Goal: Task Accomplishment & Management: Use online tool/utility

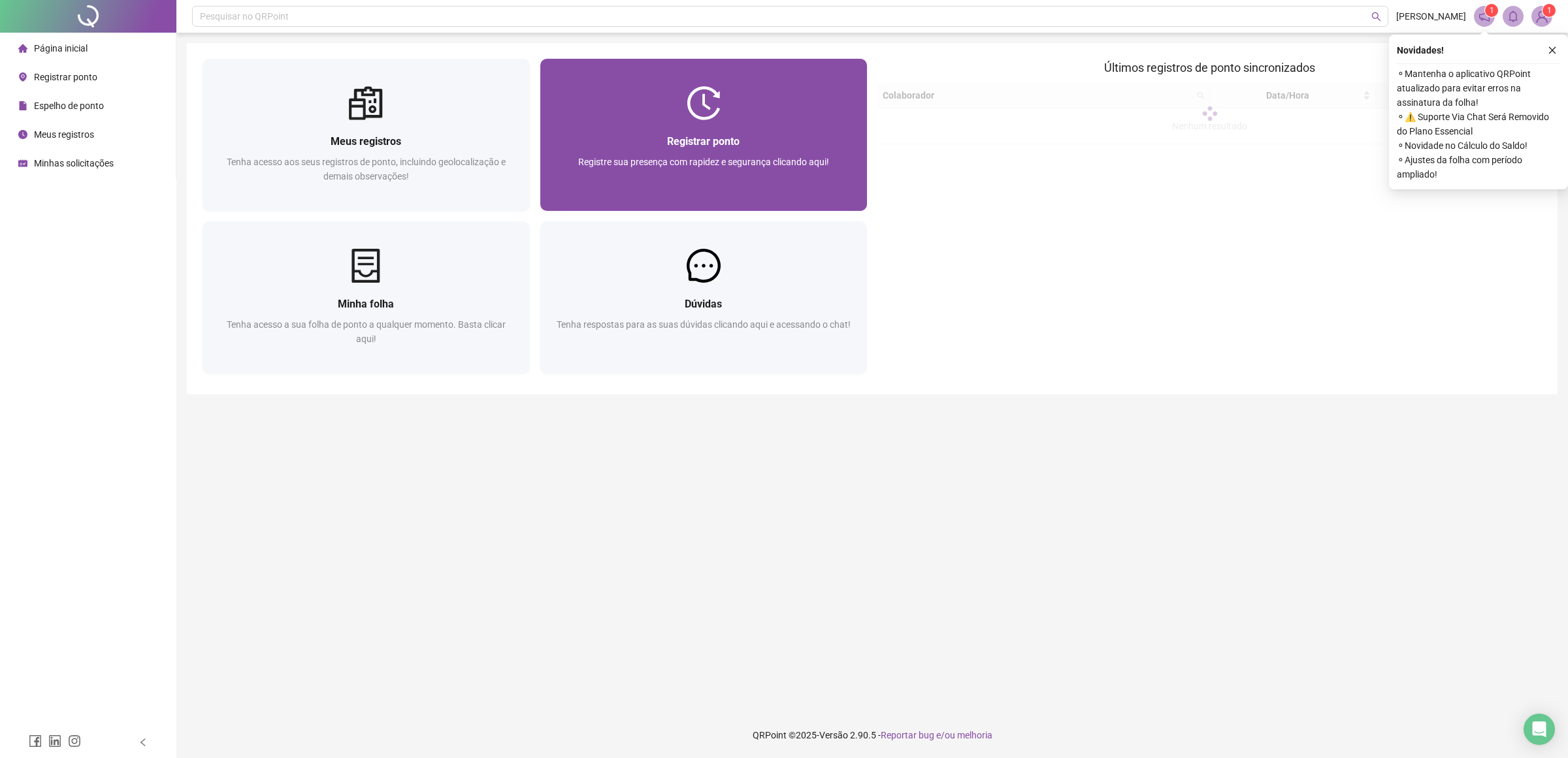
click at [729, 109] on div at bounding box center [703, 102] width 327 height 34
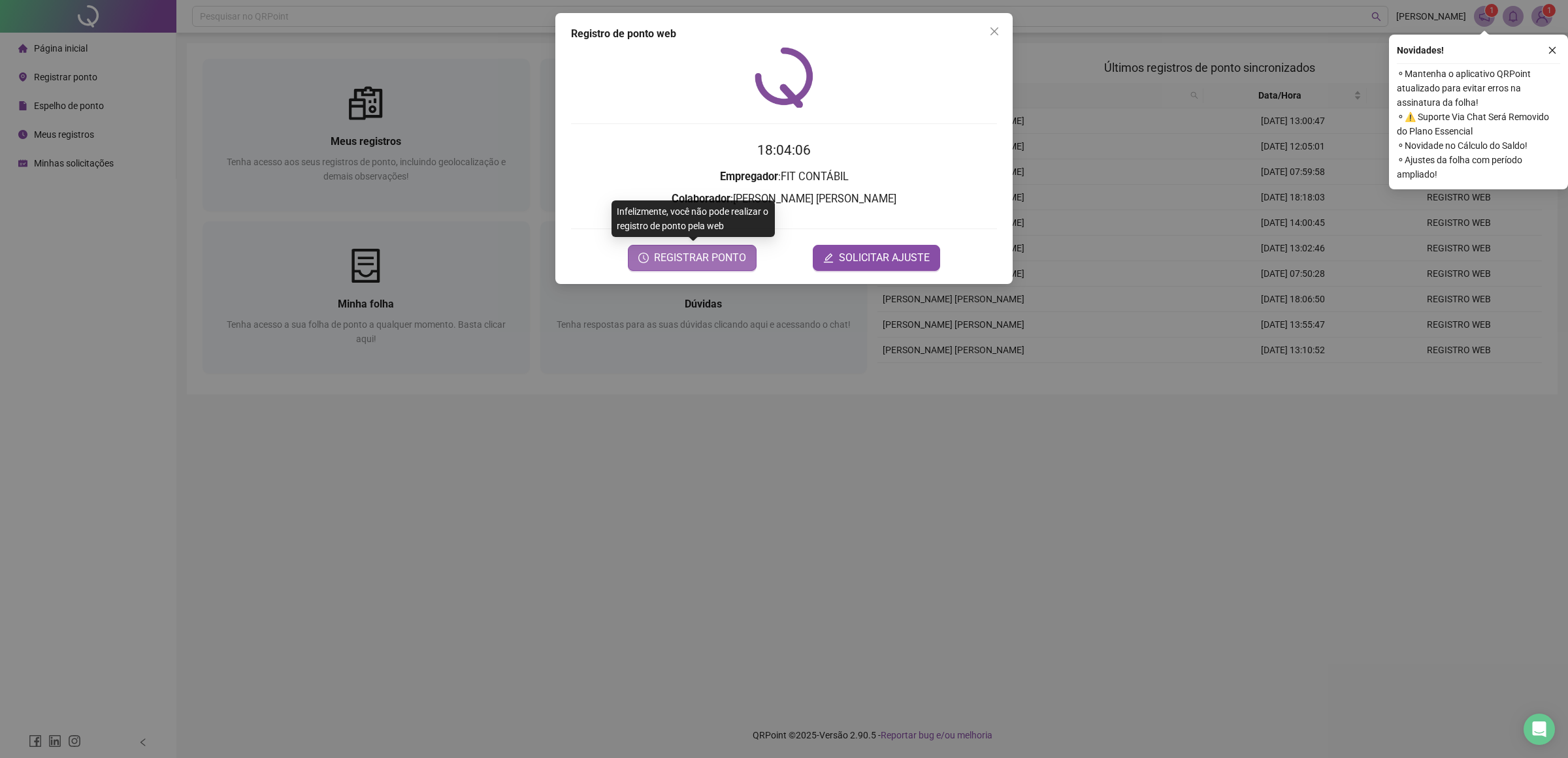
click at [719, 258] on span "REGISTRAR PONTO" at bounding box center [700, 258] width 92 height 16
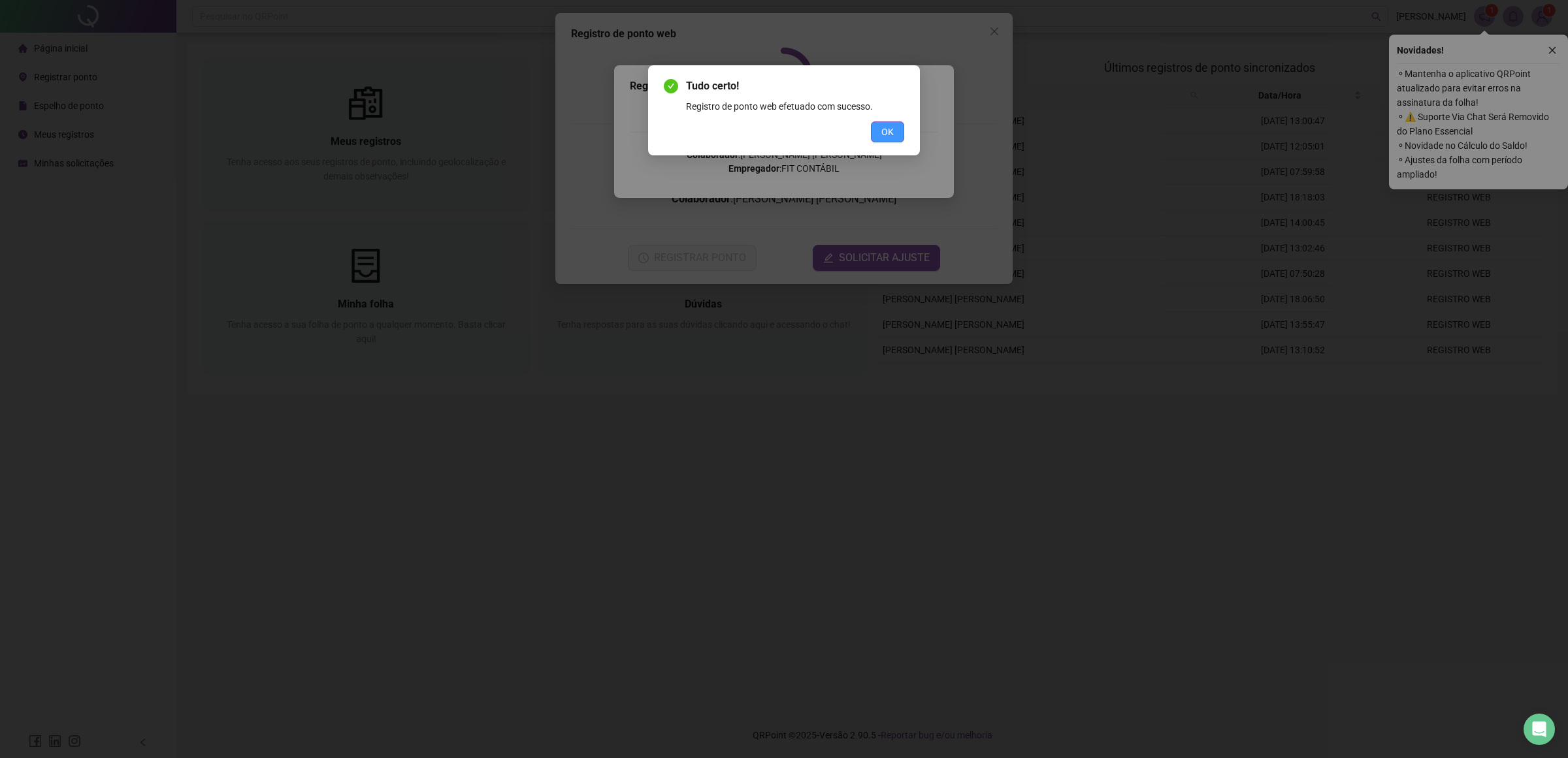
click at [886, 135] on span "OK" at bounding box center [887, 132] width 12 height 15
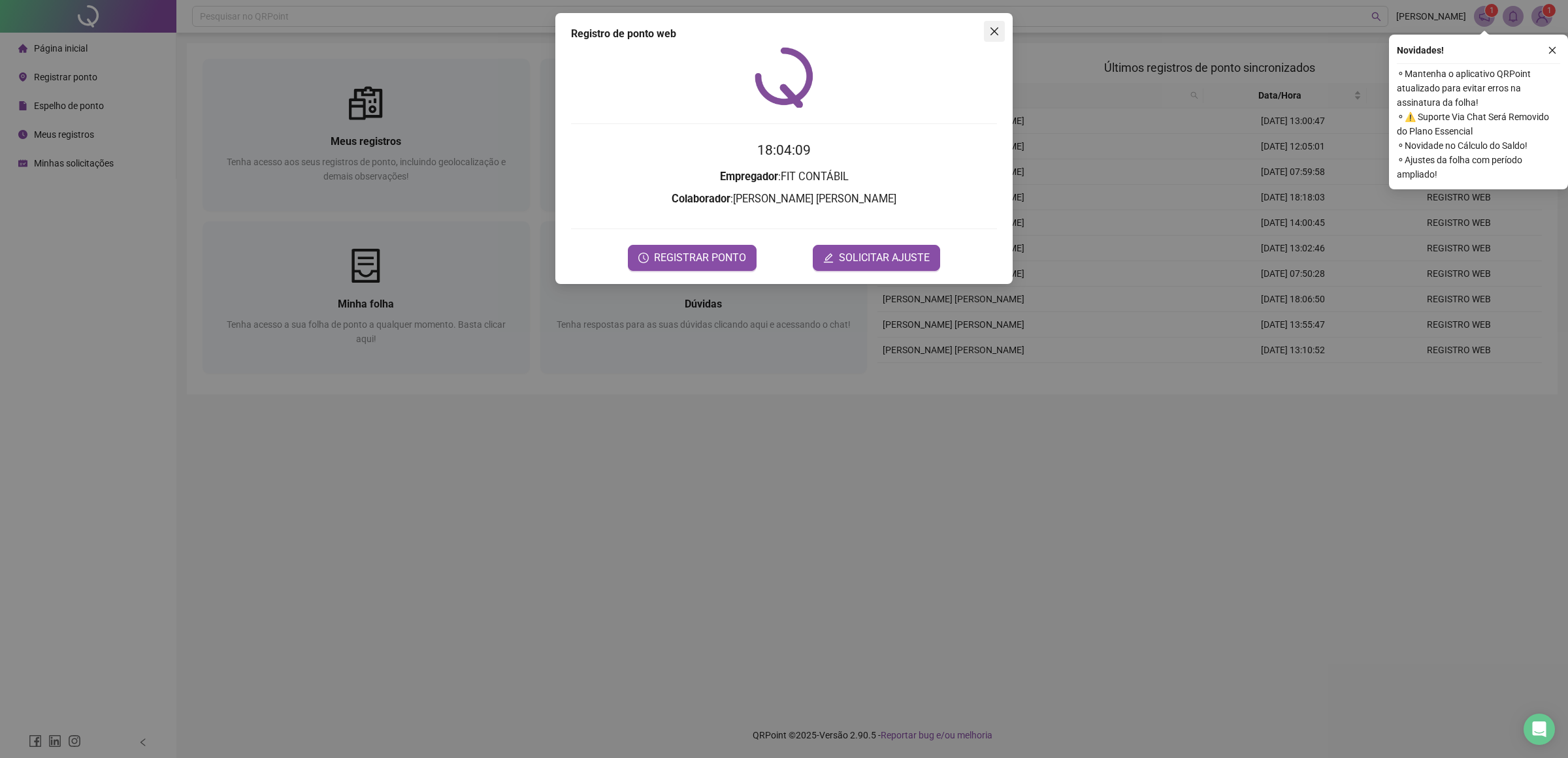
click at [991, 30] on icon "close" at bounding box center [994, 31] width 10 height 10
